Goal: Transaction & Acquisition: Purchase product/service

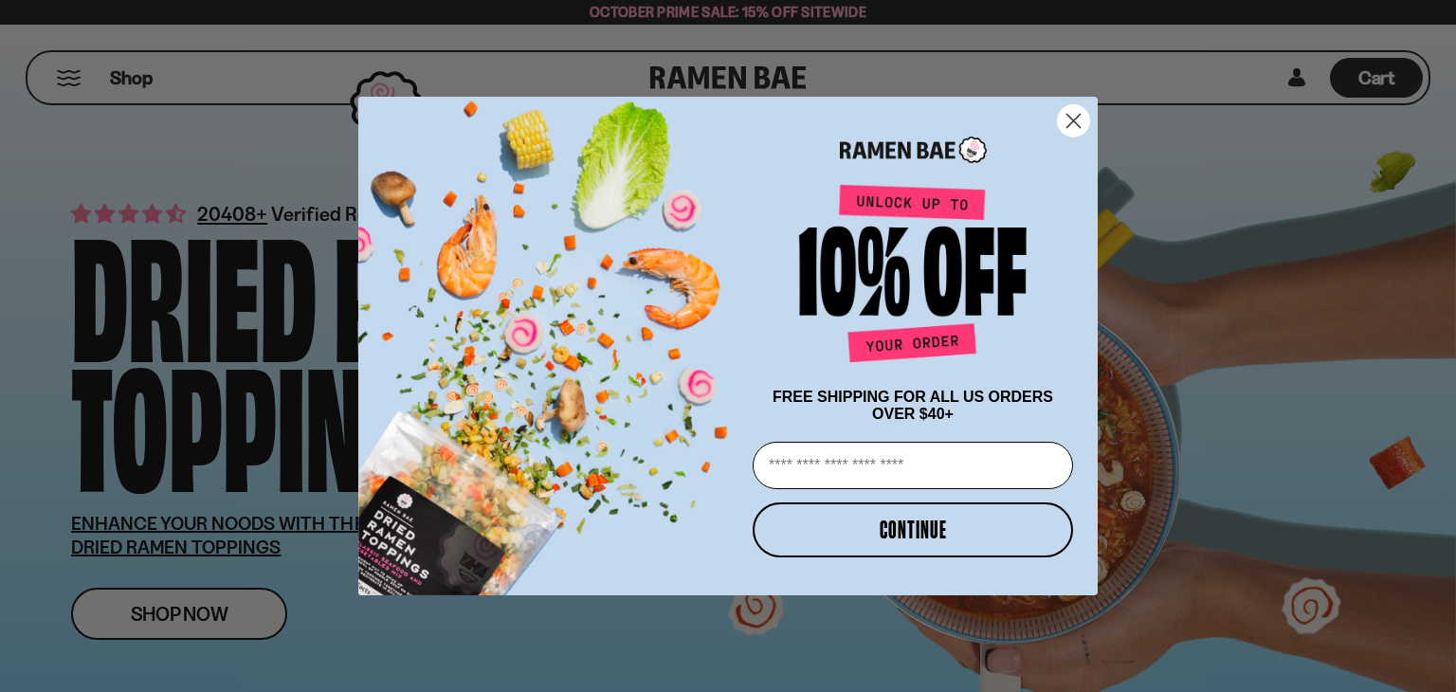
click at [1076, 122] on circle "Close dialog" at bounding box center [1073, 120] width 31 height 31
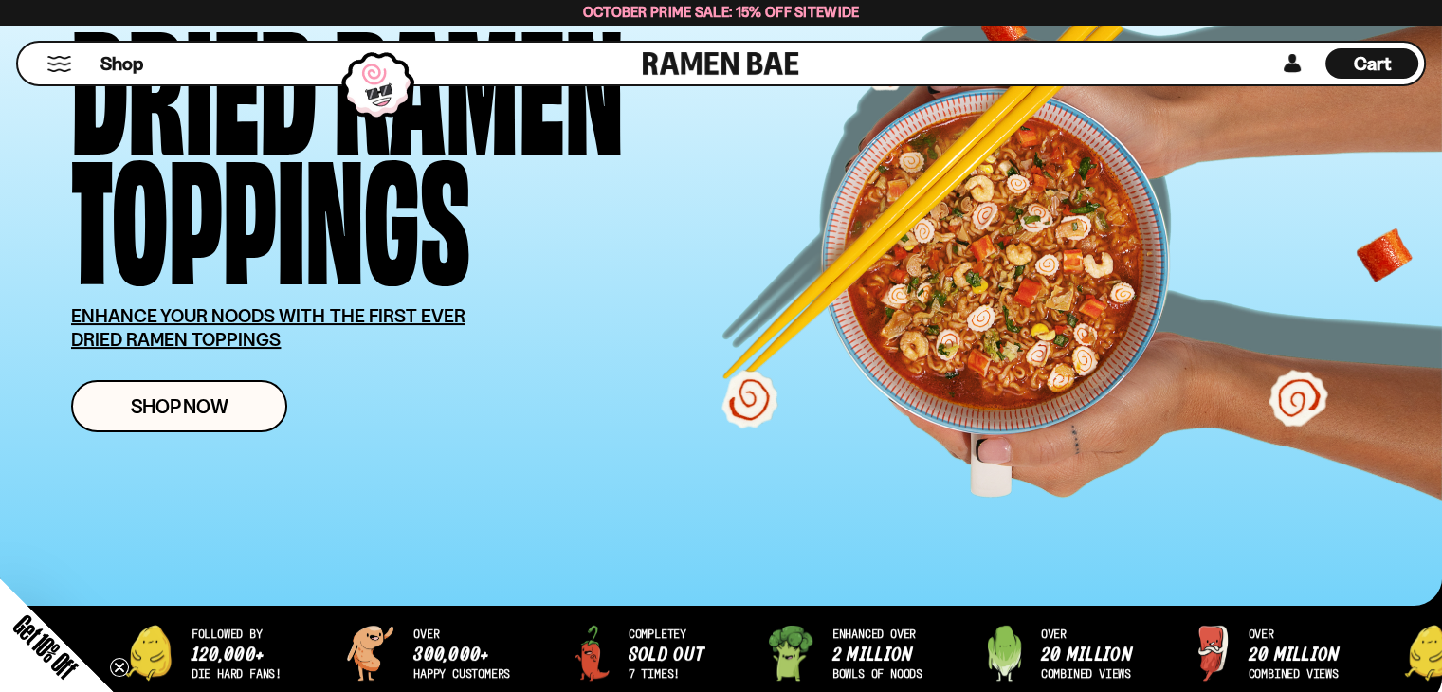
scroll to position [284, 0]
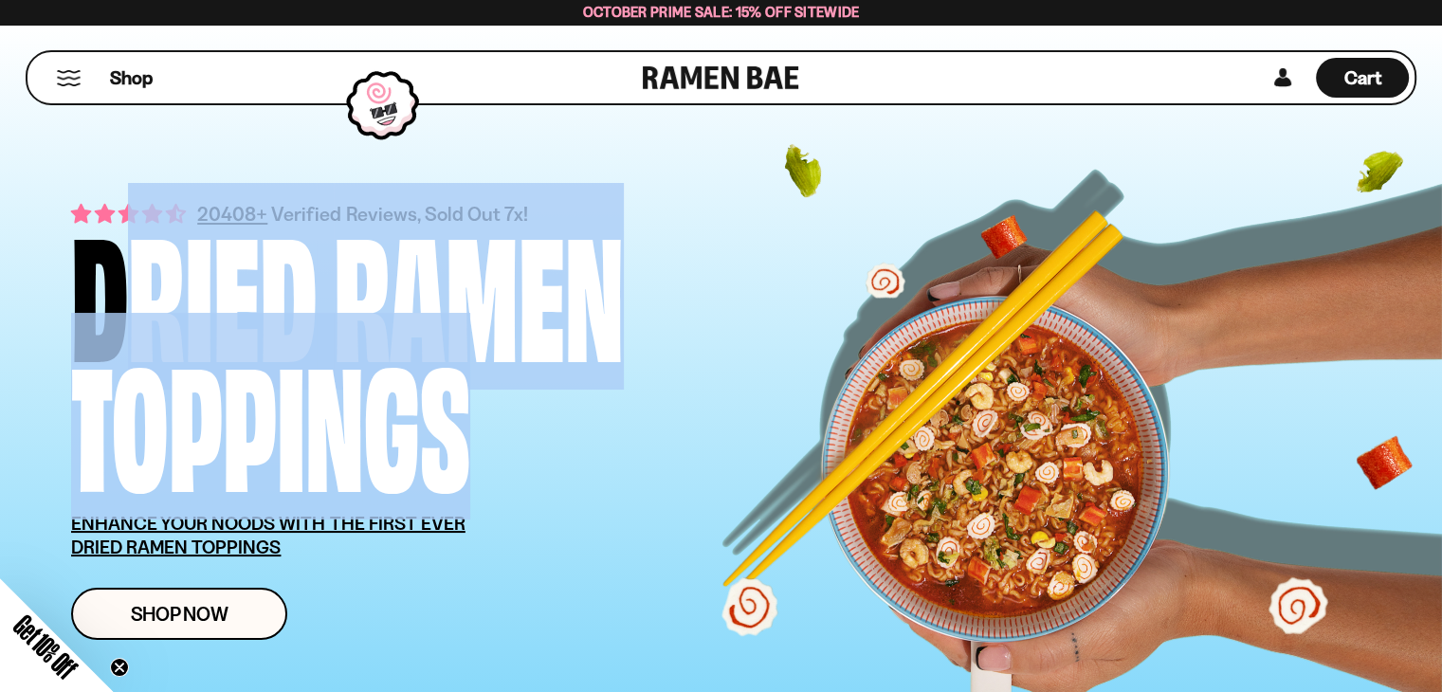
drag, startPoint x: 87, startPoint y: 272, endPoint x: 478, endPoint y: 463, distance: 434.6
click at [478, 463] on div "Dried Ramen Toppings" at bounding box center [450, 354] width 758 height 260
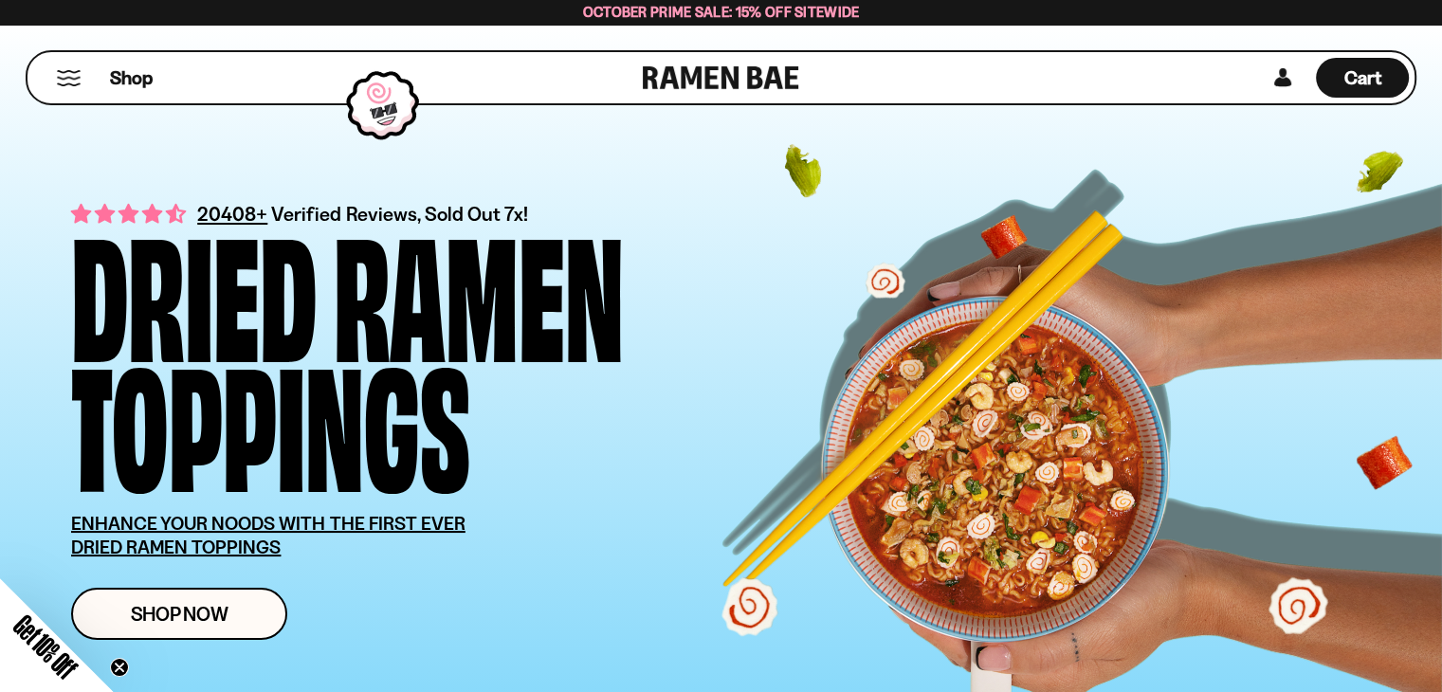
click at [478, 463] on div "Dried Ramen Toppings" at bounding box center [450, 354] width 758 height 260
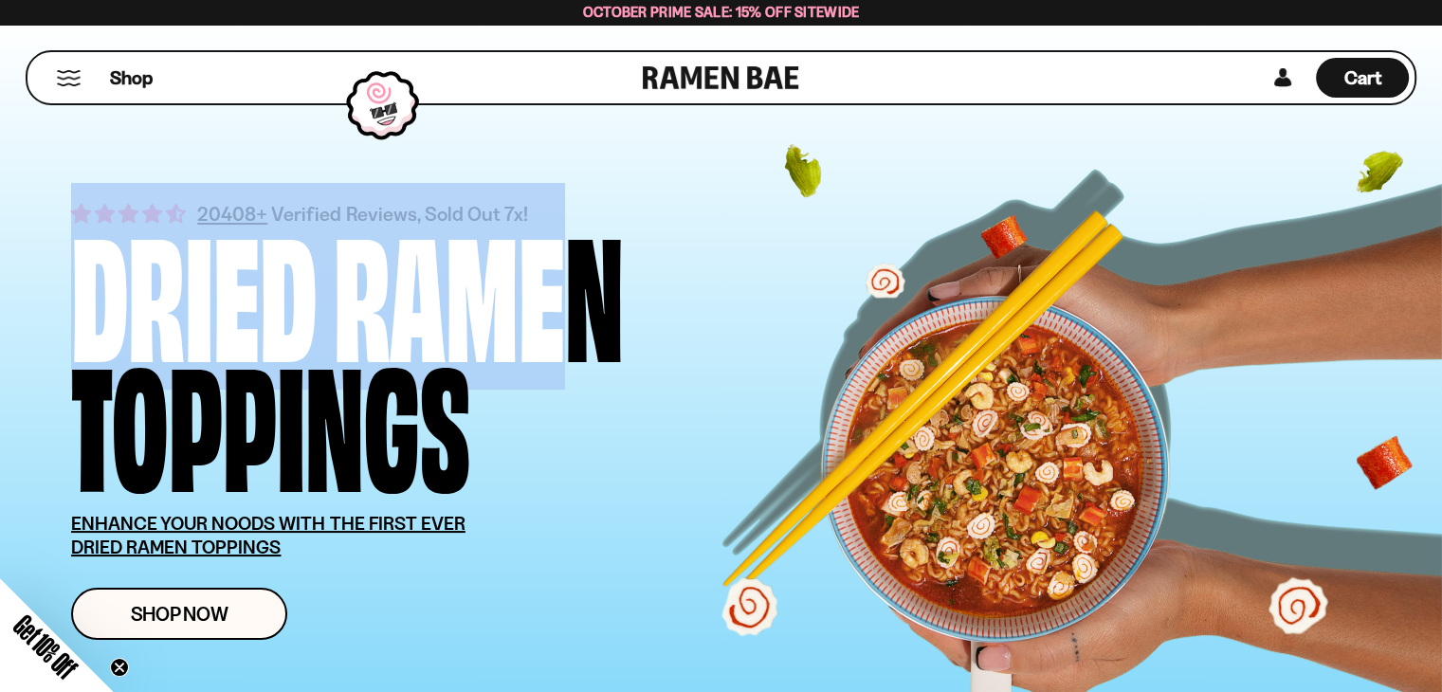
drag, startPoint x: 776, startPoint y: 200, endPoint x: 347, endPoint y: 293, distance: 439.4
click at [437, 285] on div "20408+ Verified Reviews, Sold Out 7x! Dried Ramen Toppings ENHANCE YOUR NOODS W…" at bounding box center [450, 419] width 758 height 441
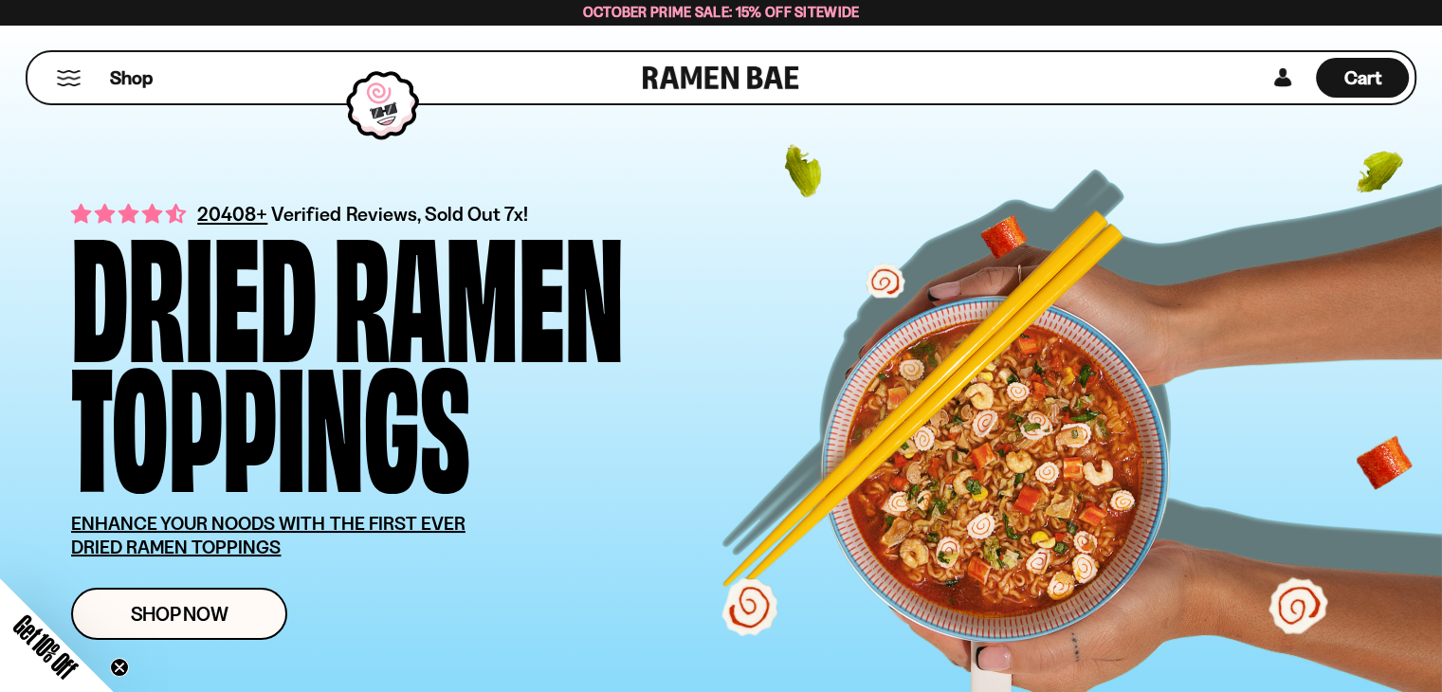
click at [550, 463] on div "Dried Ramen Toppings" at bounding box center [450, 354] width 758 height 260
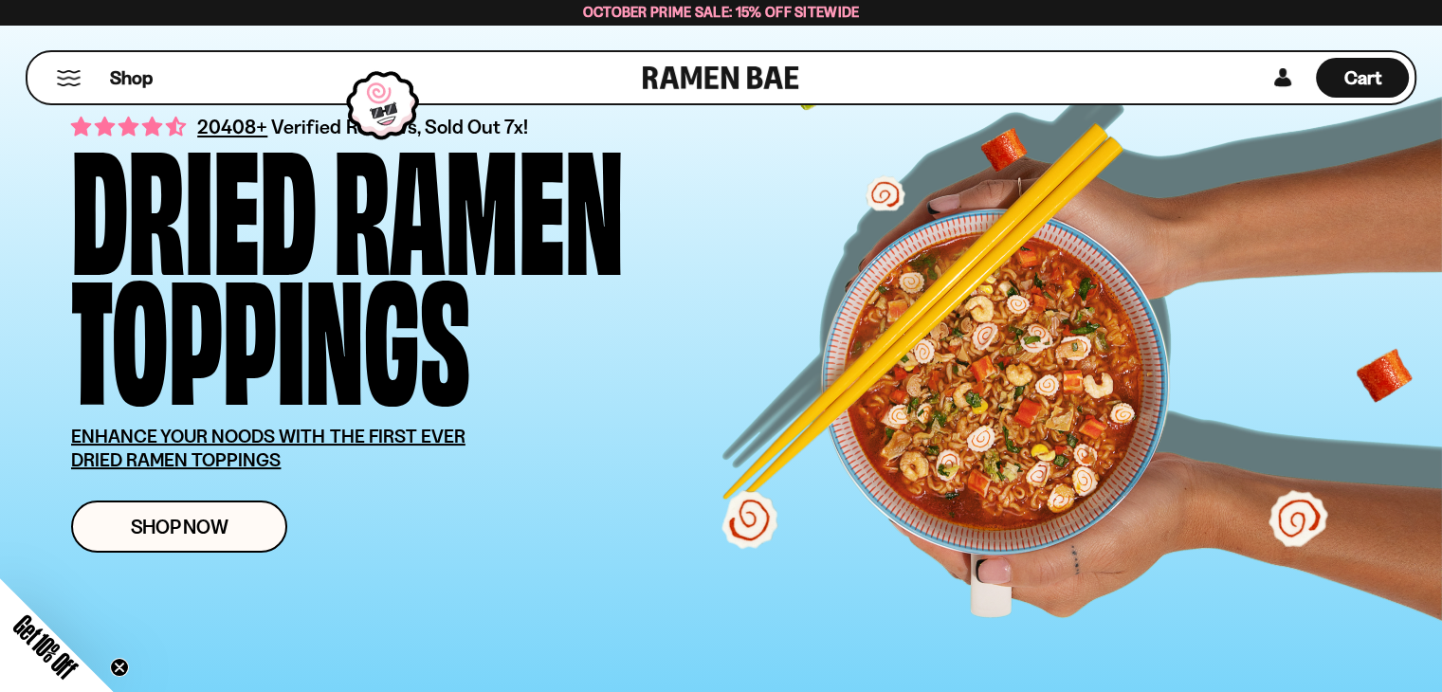
scroll to position [284, 0]
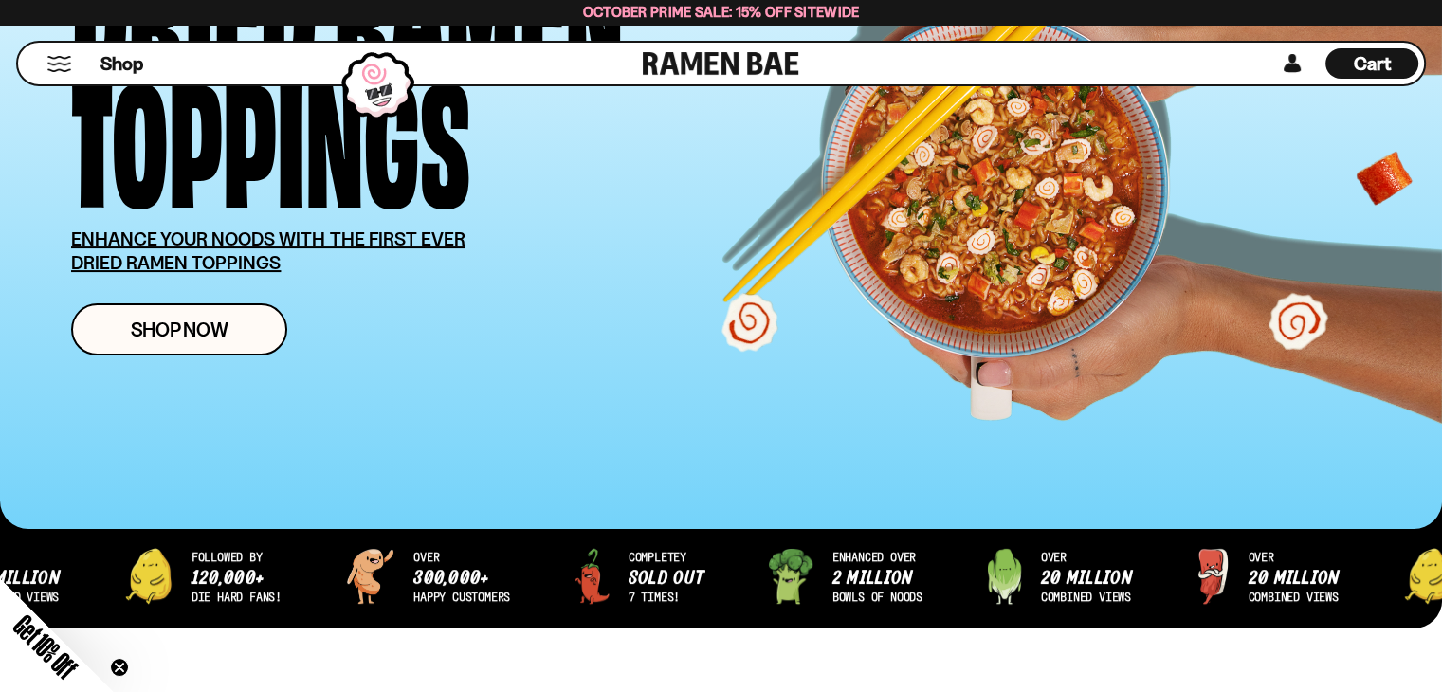
drag, startPoint x: 753, startPoint y: 330, endPoint x: 612, endPoint y: 365, distance: 144.6
click at [687, 346] on div "Shop Now" at bounding box center [450, 329] width 758 height 52
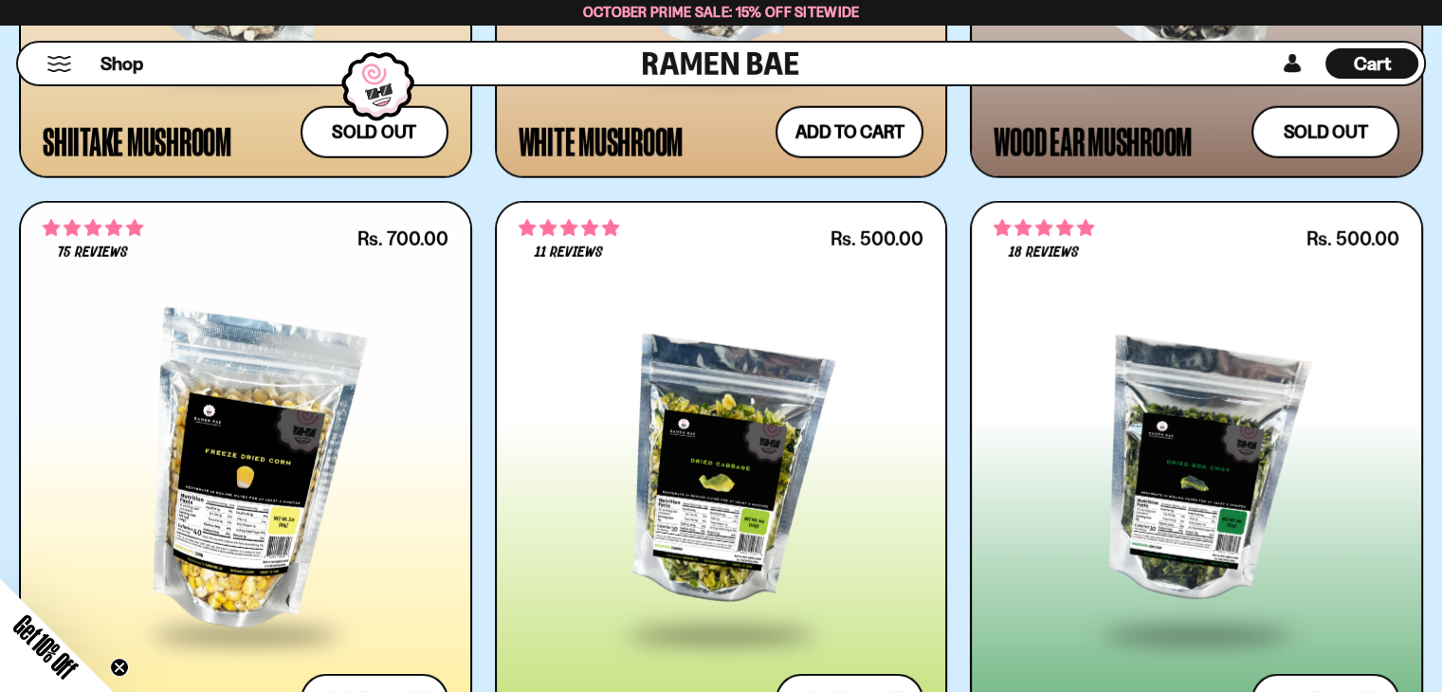
scroll to position [4930, 0]
